Goal: Information Seeking & Learning: Learn about a topic

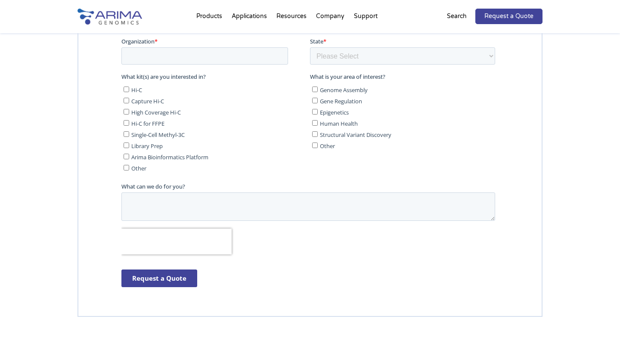
scroll to position [1434, 0]
